Goal: Share content

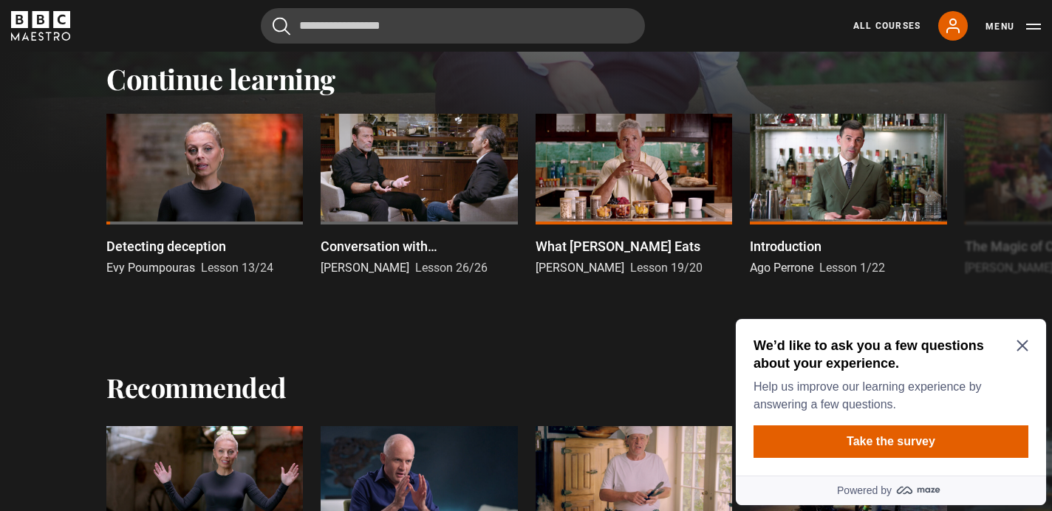
scroll to position [474, 0]
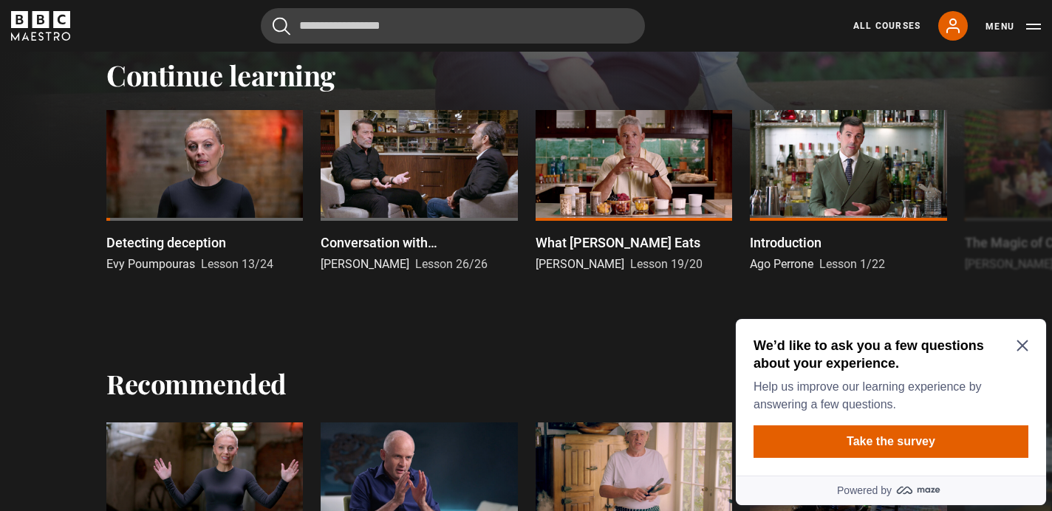
click at [1020, 344] on icon "Close Maze Prompt" at bounding box center [1022, 346] width 11 height 11
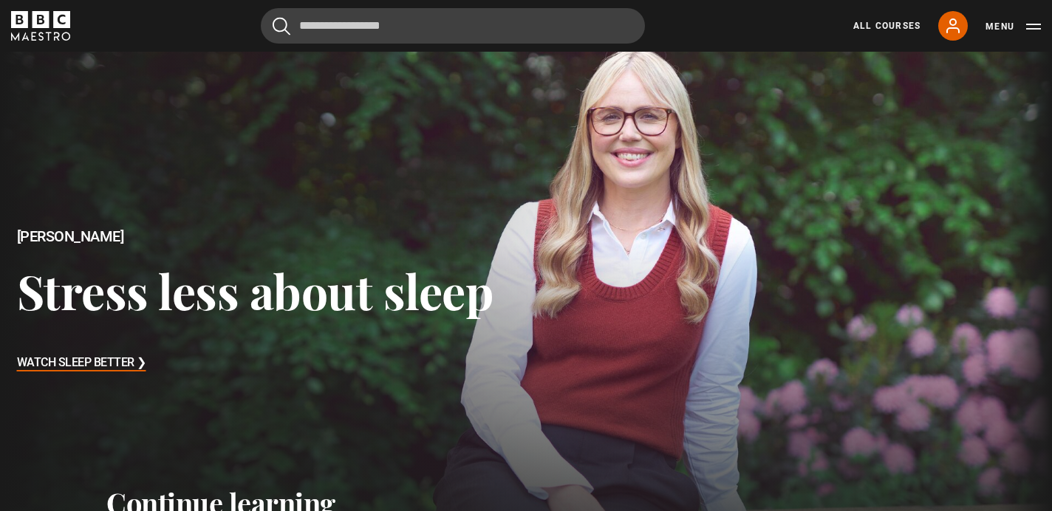
scroll to position [0, 0]
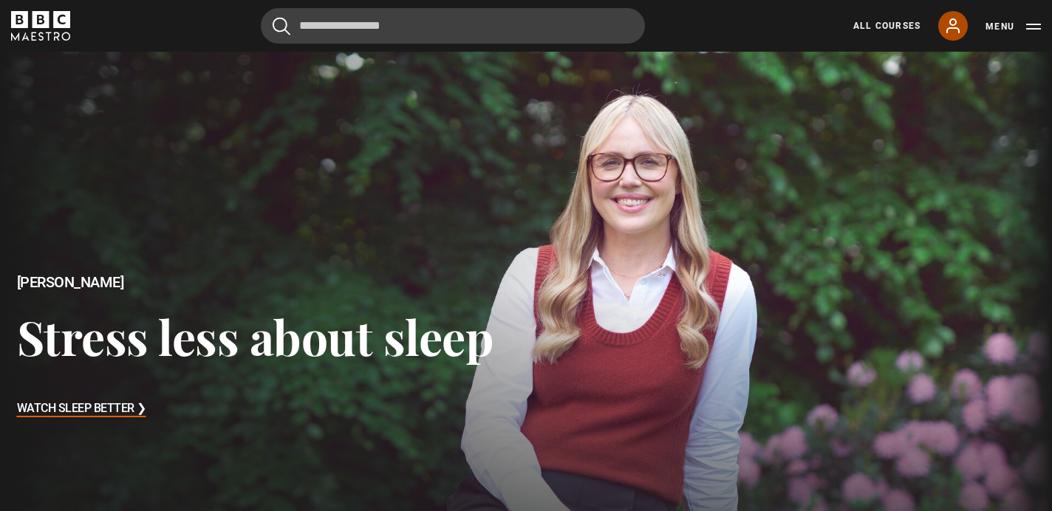
click at [949, 28] on icon at bounding box center [953, 25] width 12 height 13
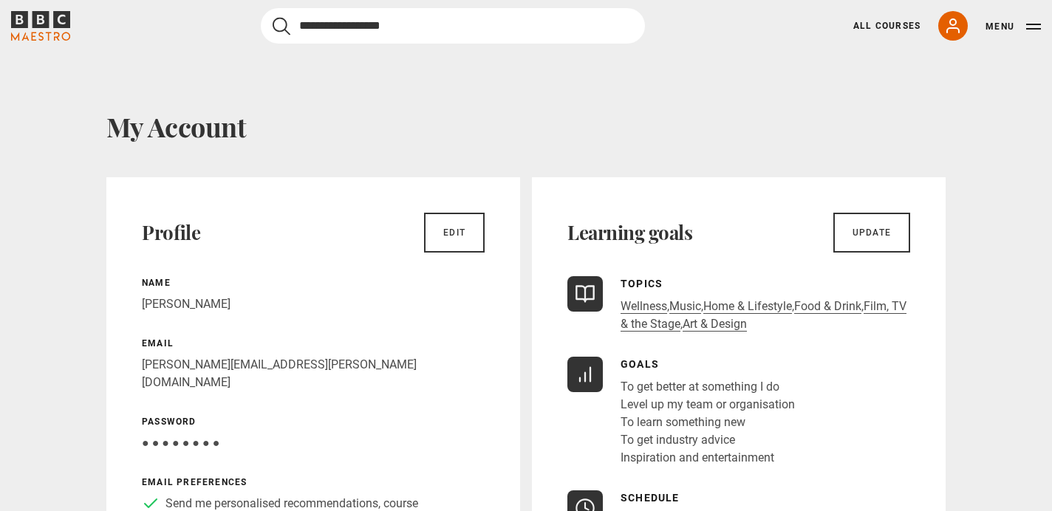
click at [367, 27] on input "Search" at bounding box center [453, 25] width 384 height 35
type input "**********"
click at [273, 17] on button "submit" at bounding box center [282, 26] width 18 height 18
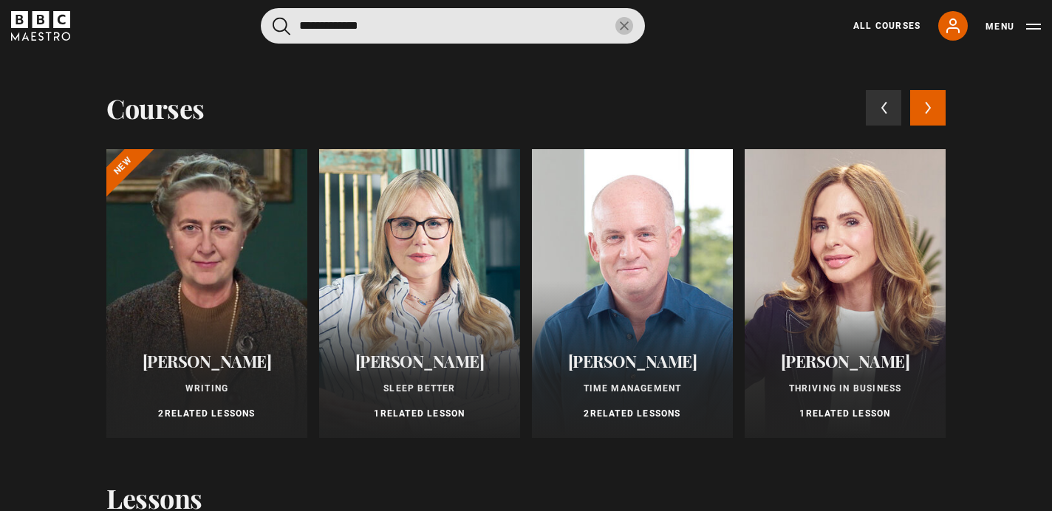
click at [1029, 27] on button "Menu" at bounding box center [1013, 26] width 55 height 15
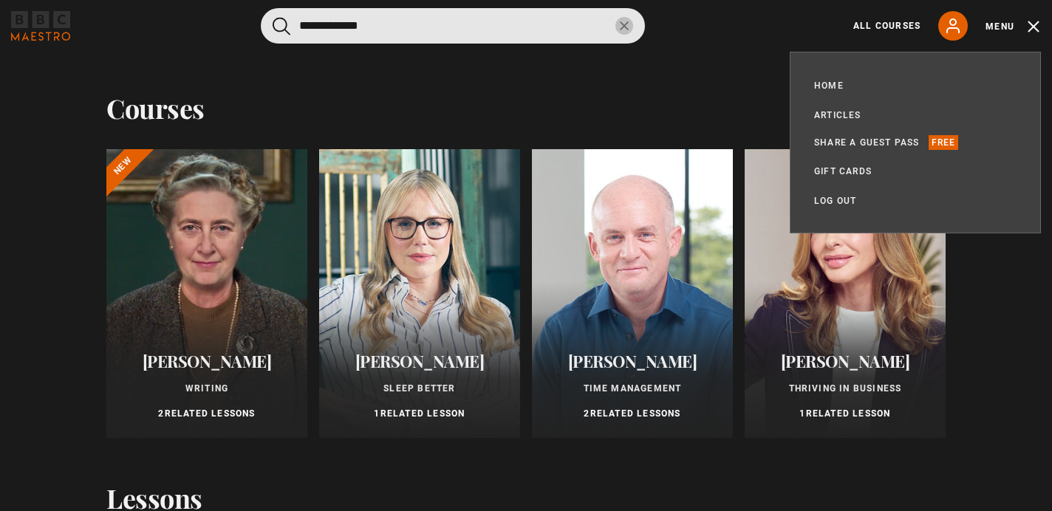
click at [943, 144] on p "Free" at bounding box center [944, 142] width 30 height 15
click at [879, 144] on link "Share a guest pass" at bounding box center [867, 142] width 106 height 15
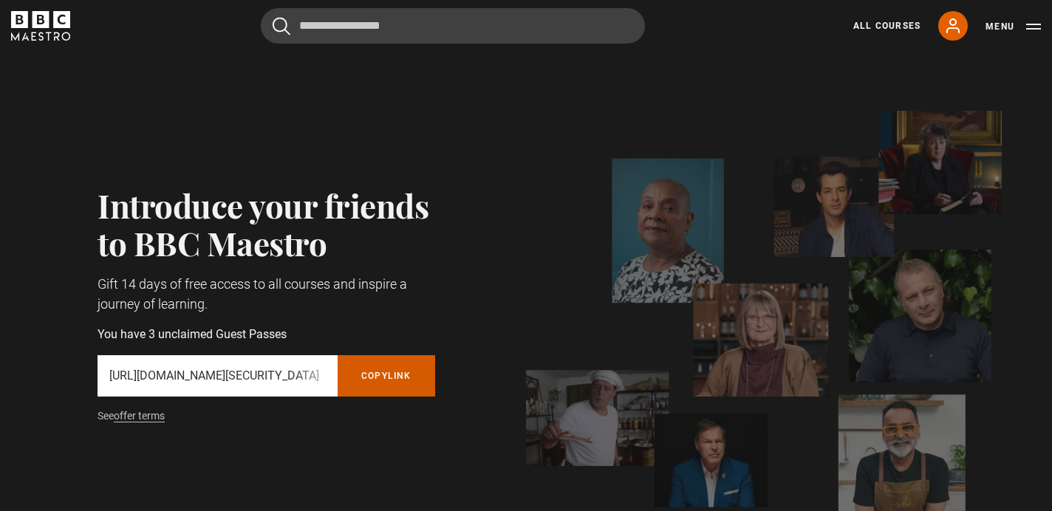
click at [396, 374] on button "Copy referral link" at bounding box center [387, 375] width 98 height 41
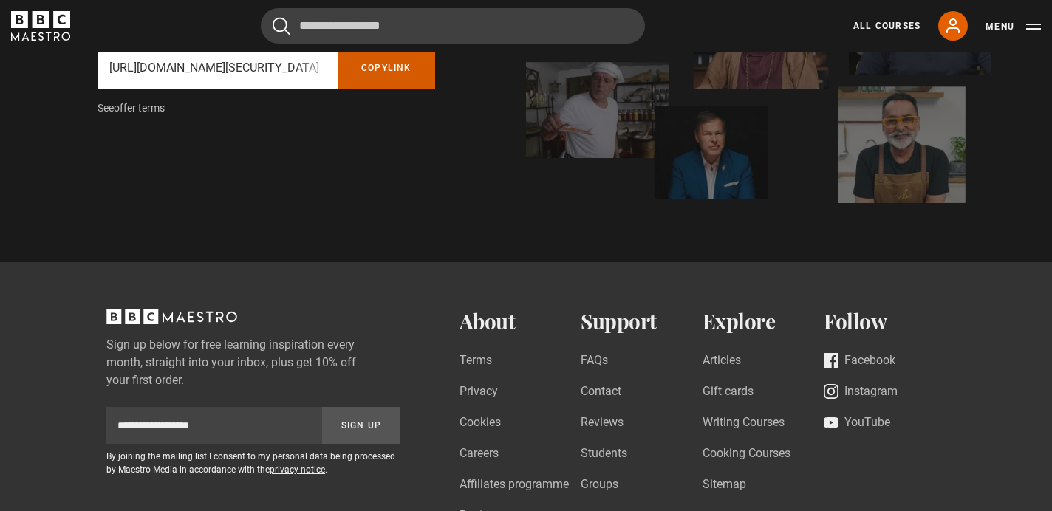
scroll to position [319, 0]
